Goal: Transaction & Acquisition: Obtain resource

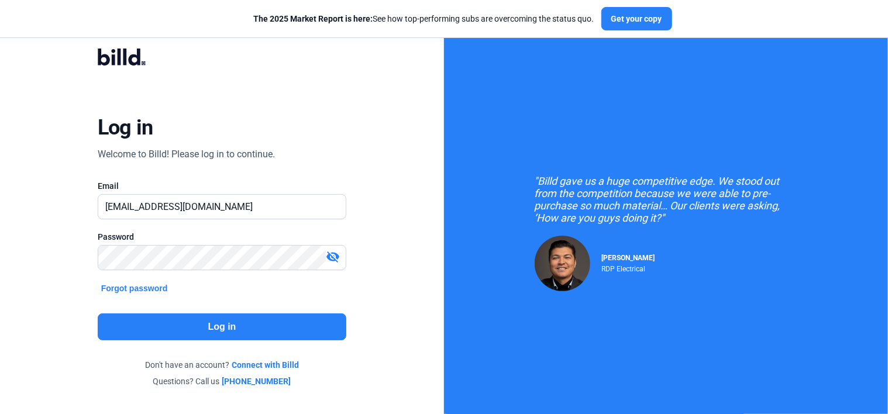
click at [246, 328] on button "Log in" at bounding box center [222, 326] width 249 height 27
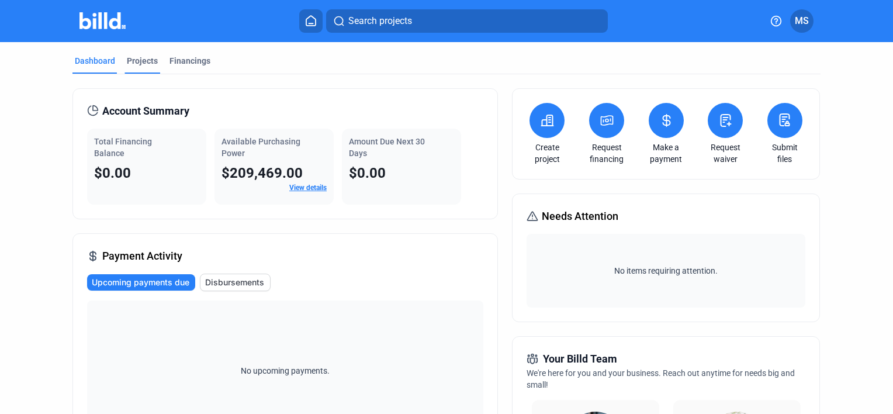
click at [138, 56] on div "Projects" at bounding box center [142, 61] width 31 height 12
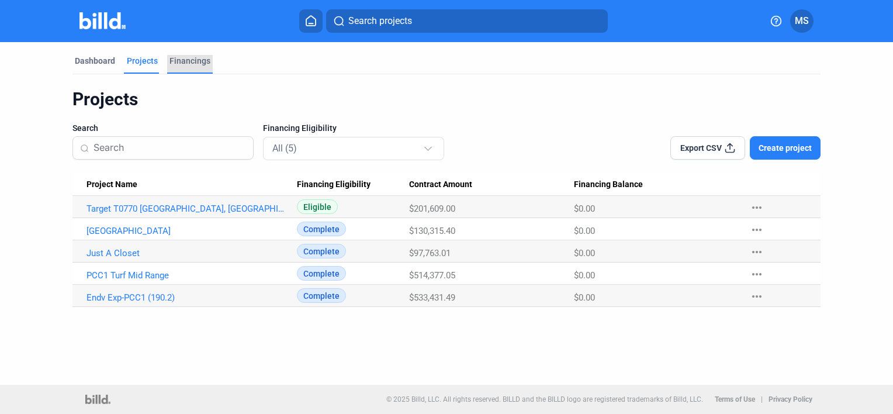
click at [192, 61] on div "Financings" at bounding box center [190, 61] width 41 height 12
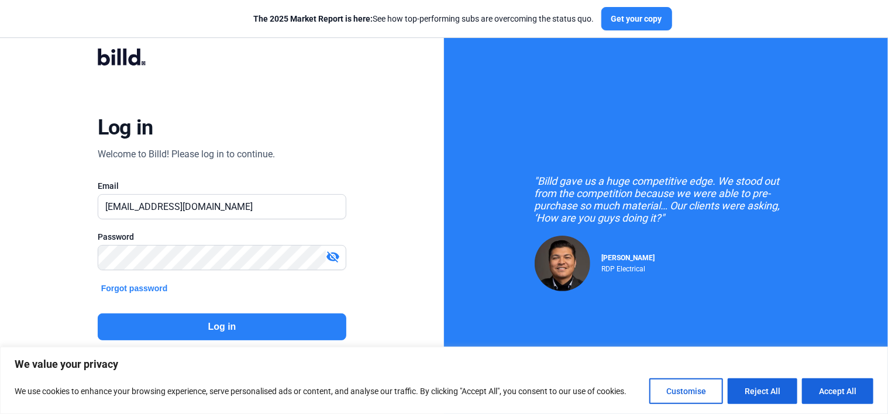
click at [206, 323] on button "Log in" at bounding box center [222, 326] width 249 height 27
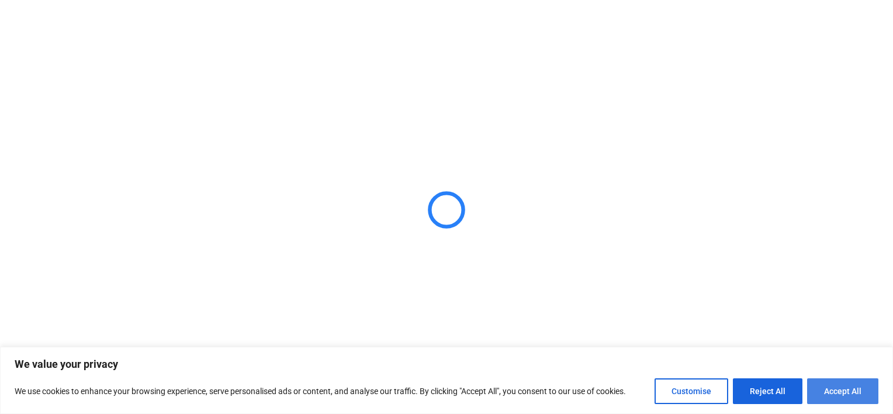
click at [851, 394] on button "Accept All" at bounding box center [843, 391] width 71 height 26
checkbox input "true"
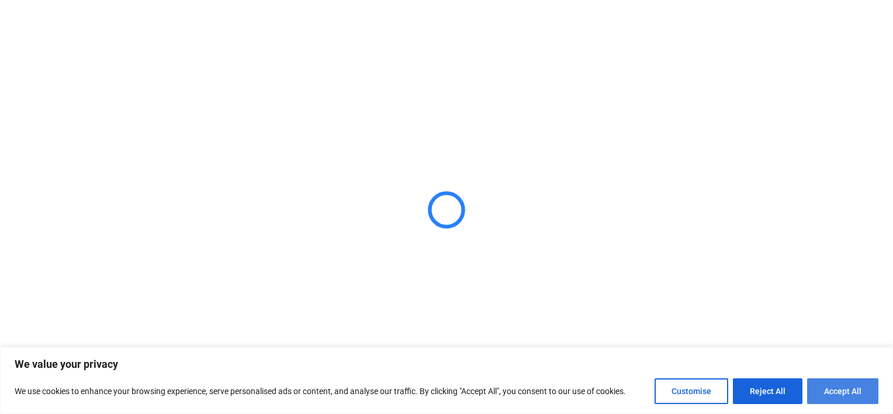
checkbox input "true"
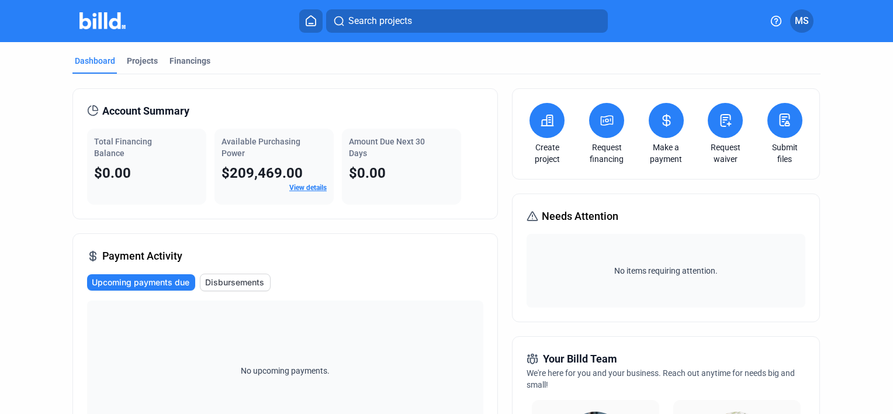
click at [600, 126] on icon at bounding box center [607, 120] width 15 height 14
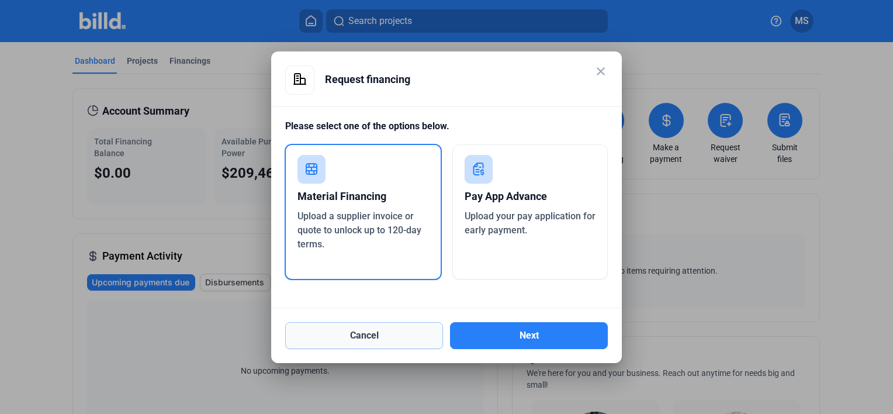
click at [361, 343] on button "Cancel" at bounding box center [364, 335] width 158 height 27
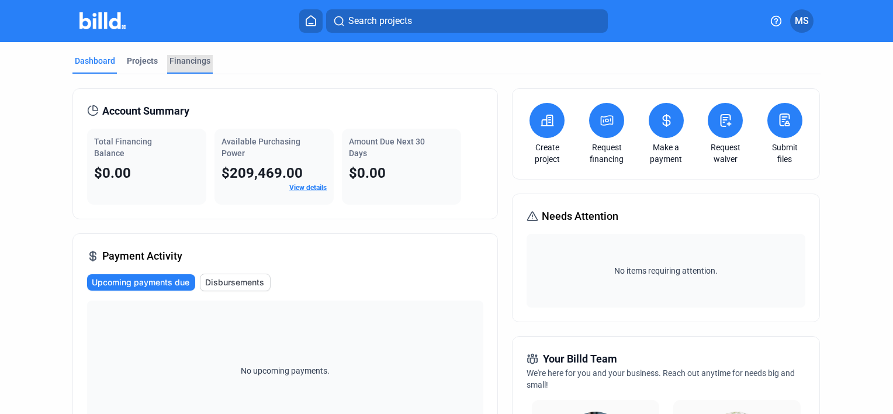
click at [185, 57] on div "Financings" at bounding box center [190, 61] width 41 height 12
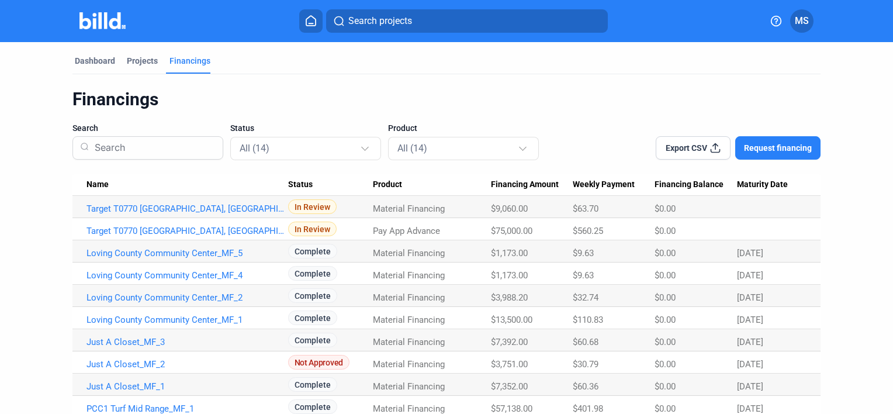
click at [781, 145] on span "Request financing" at bounding box center [778, 148] width 68 height 12
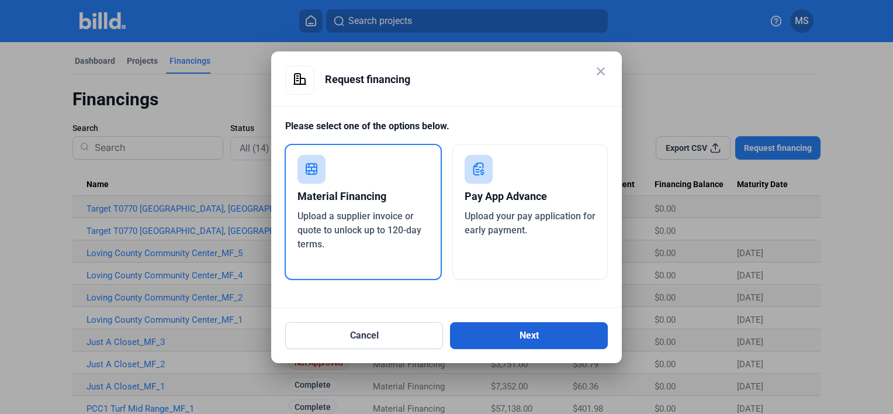
click at [549, 336] on button "Next" at bounding box center [529, 335] width 158 height 27
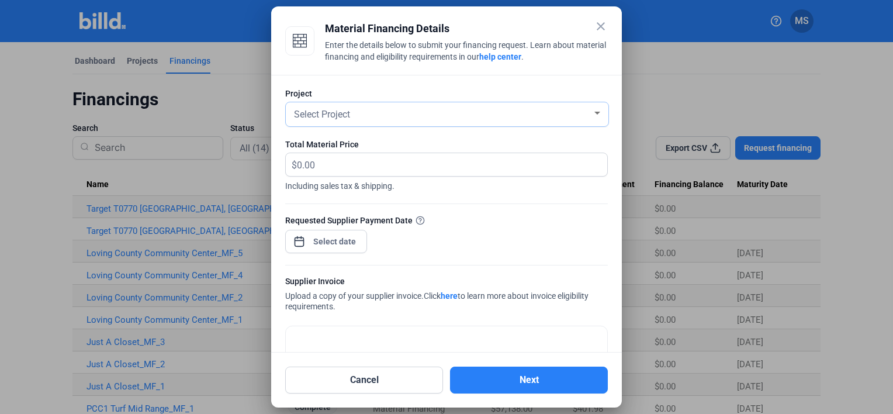
click at [595, 112] on div at bounding box center [598, 113] width 6 height 3
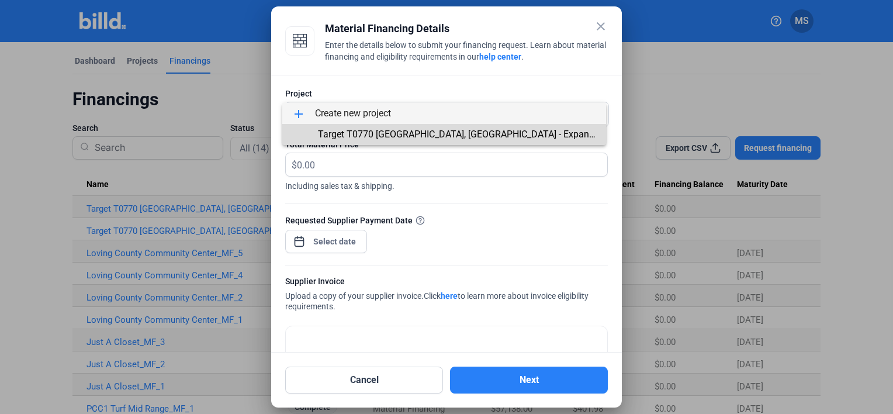
click at [363, 131] on span "Target T0770 Midland, TX - Expansion: Landscaping" at bounding box center [491, 134] width 347 height 11
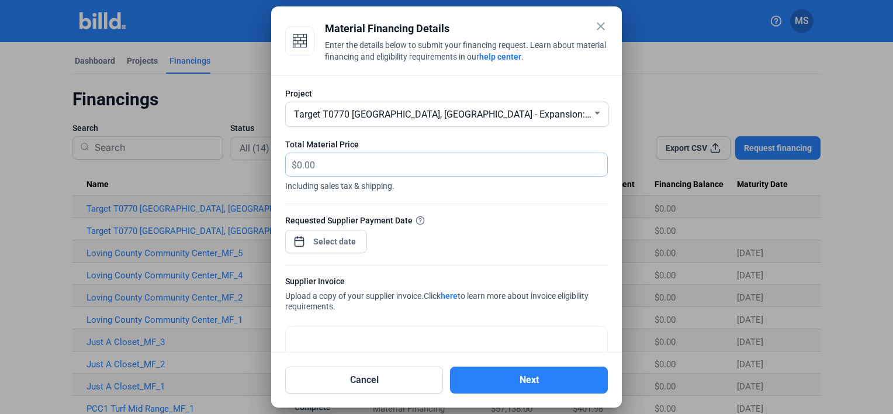
click at [323, 160] on input "text" at bounding box center [452, 164] width 310 height 23
drag, startPoint x: 320, startPoint y: 167, endPoint x: 292, endPoint y: 166, distance: 28.1
click at [292, 166] on div "$" at bounding box center [447, 164] width 322 height 23
drag, startPoint x: 316, startPoint y: 168, endPoint x: 309, endPoint y: 168, distance: 7.6
click at [309, 168] on input "text" at bounding box center [452, 164] width 310 height 23
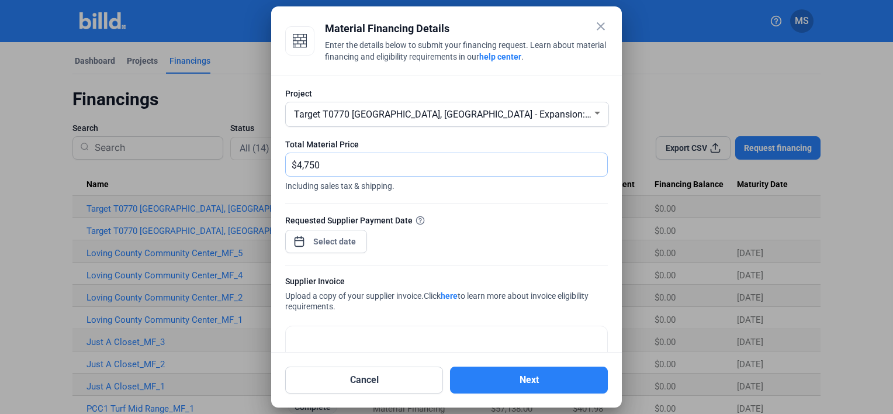
type input "4,750"
click at [323, 239] on div "close Material Financing Details Enter the details below to submit your financi…" at bounding box center [446, 207] width 893 height 414
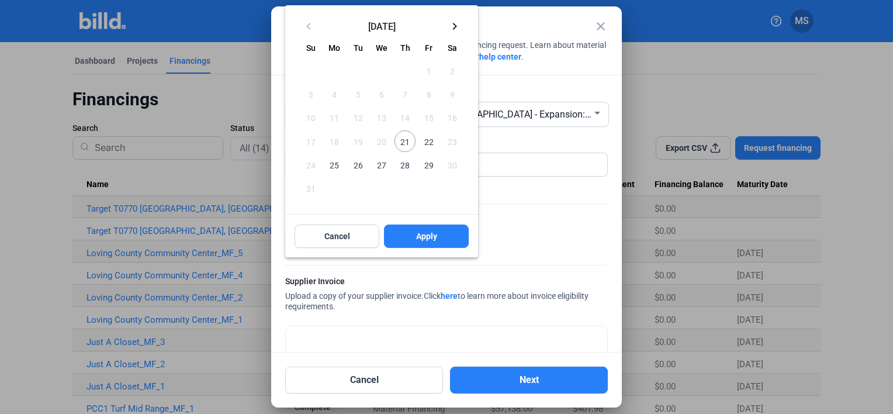
click at [406, 140] on span "21" at bounding box center [405, 140] width 21 height 21
click at [440, 236] on button "Apply" at bounding box center [426, 236] width 85 height 23
type input "Aug 21, 2025"
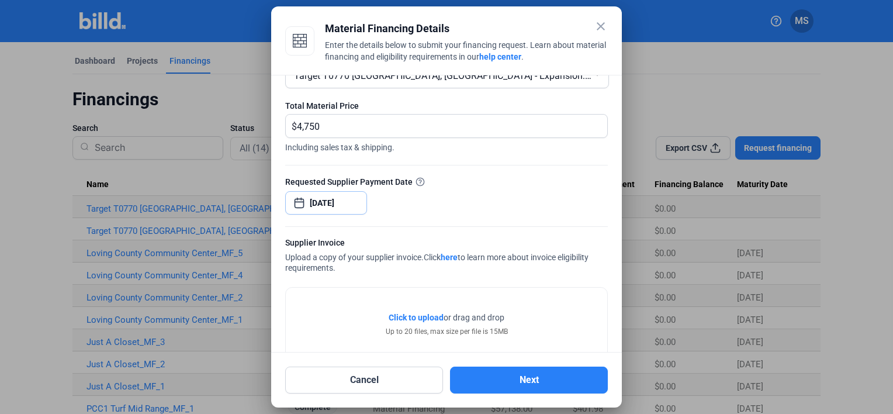
scroll to position [66, 0]
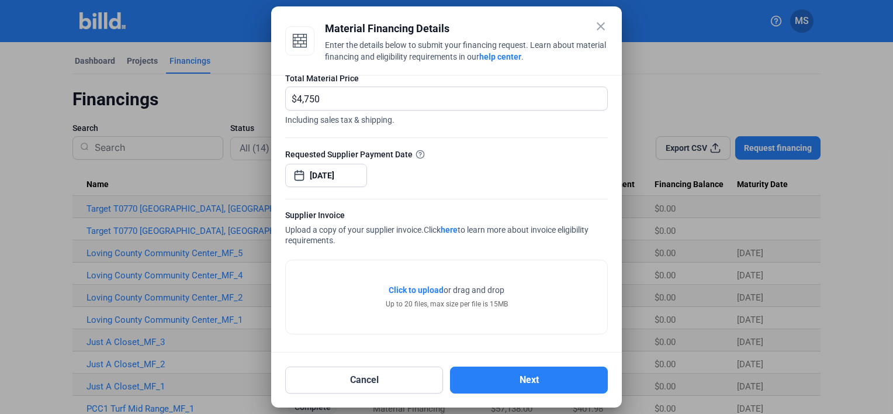
click at [432, 289] on span "Click to upload" at bounding box center [416, 289] width 55 height 9
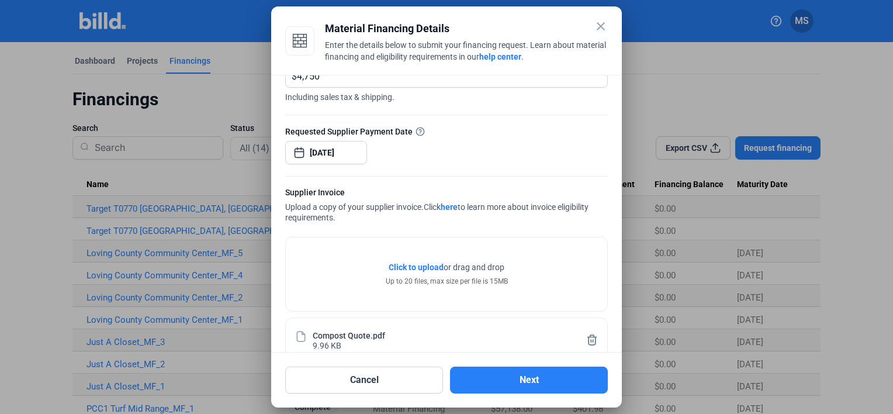
scroll to position [110, 0]
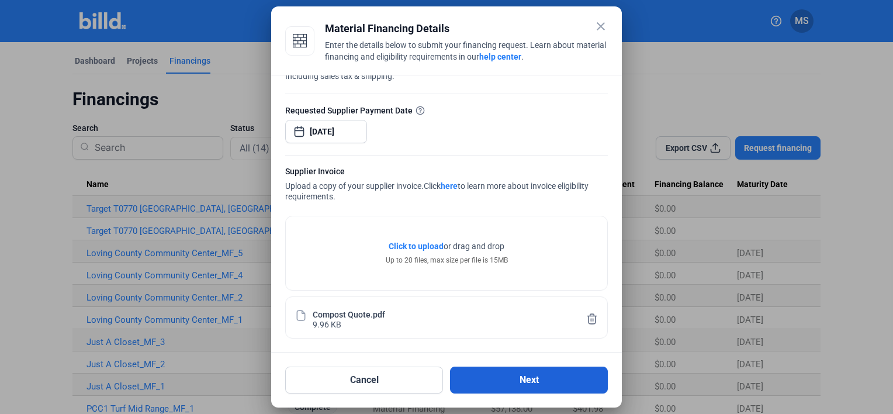
click at [535, 381] on button "Next" at bounding box center [529, 380] width 158 height 27
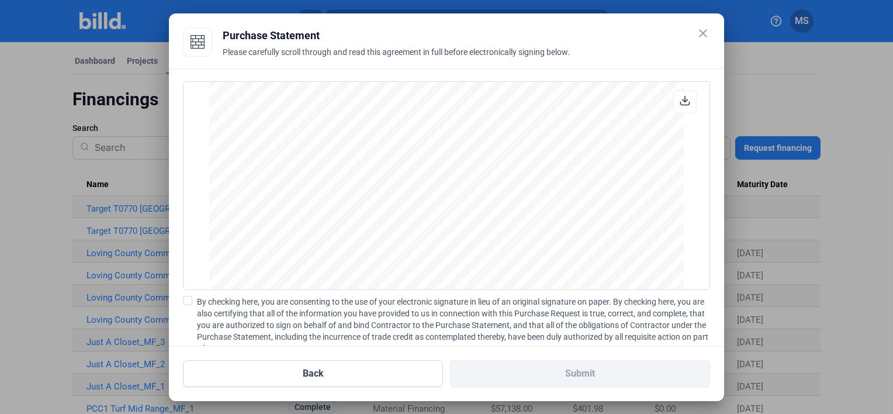
scroll to position [967, 0]
click at [190, 302] on span at bounding box center [187, 300] width 9 height 9
click at [0, 0] on input "By checking here, you are consenting to the use of your electronic signature in…" at bounding box center [0, 0] width 0 height 0
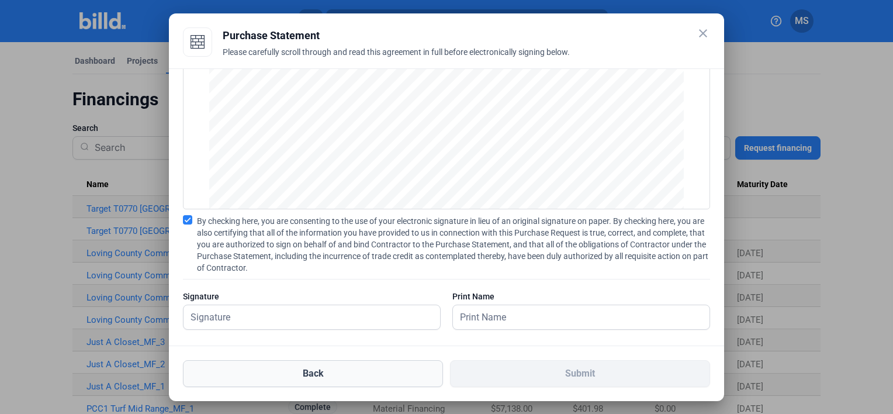
scroll to position [90, 0]
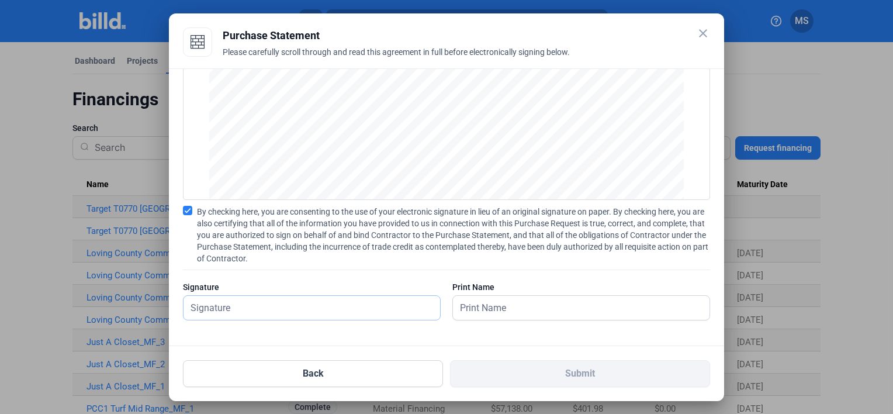
click at [264, 309] on input "text" at bounding box center [312, 308] width 257 height 24
type input "Marco Soto"
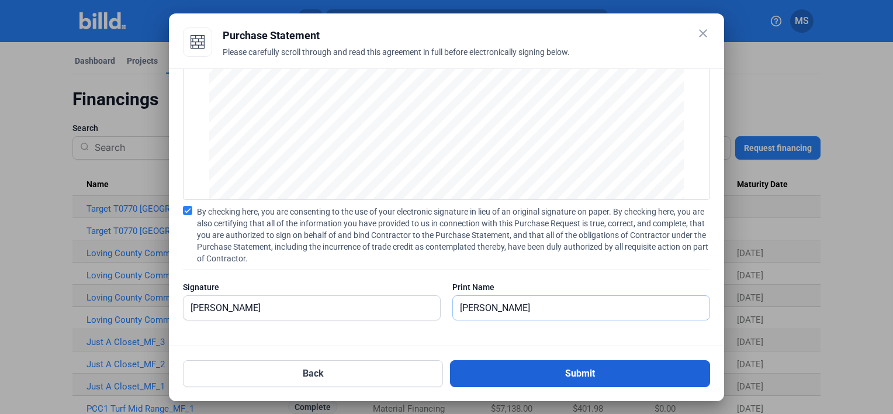
type input "Marco Soto"
click at [584, 374] on button "Submit" at bounding box center [580, 373] width 260 height 27
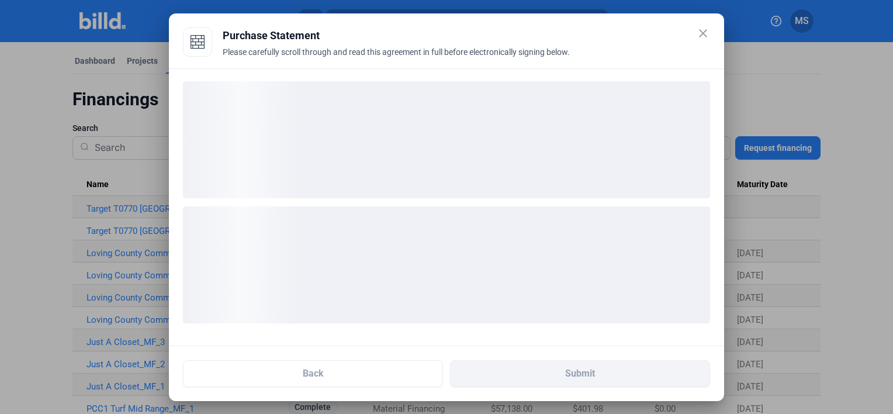
scroll to position [0, 0]
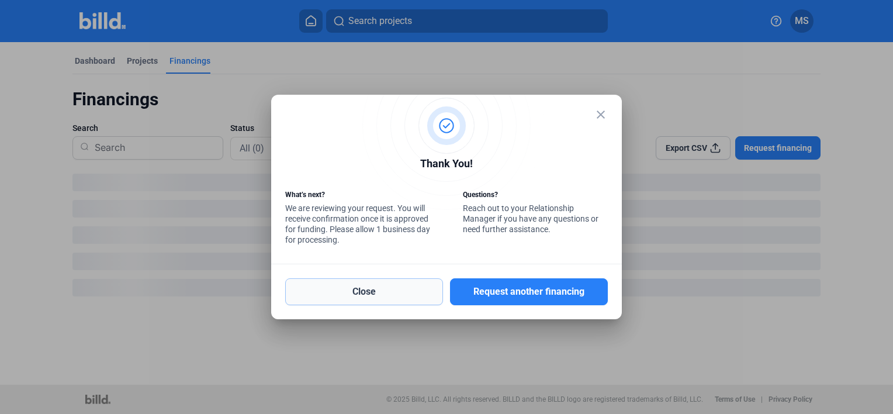
click at [392, 293] on button "Close" at bounding box center [364, 291] width 158 height 27
